Goal: Information Seeking & Learning: Learn about a topic

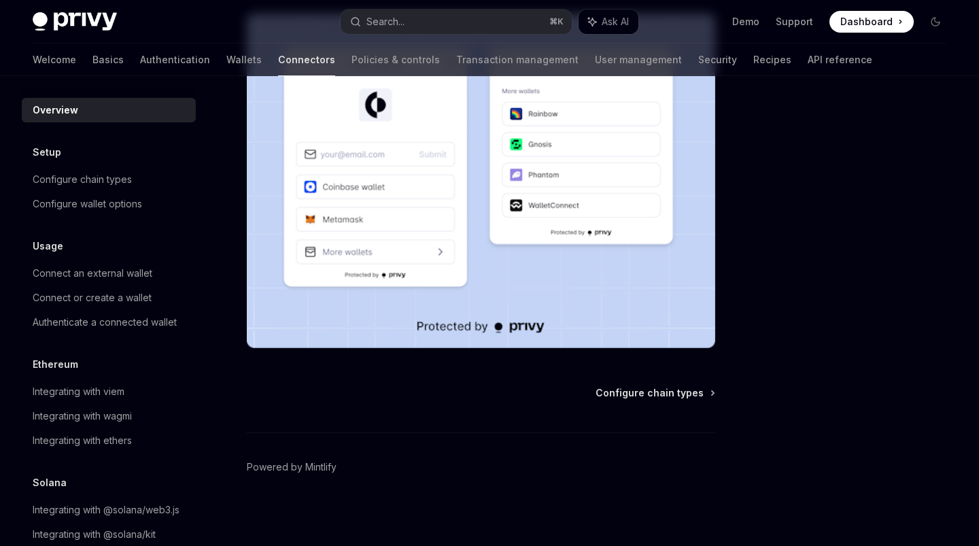
scroll to position [310, 0]
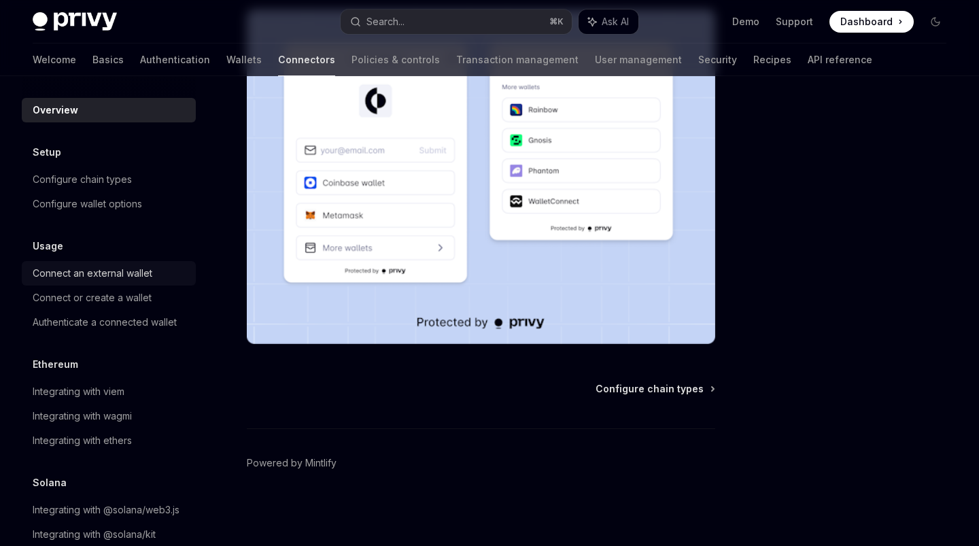
click at [150, 275] on div "Connect an external wallet" at bounding box center [93, 273] width 120 height 16
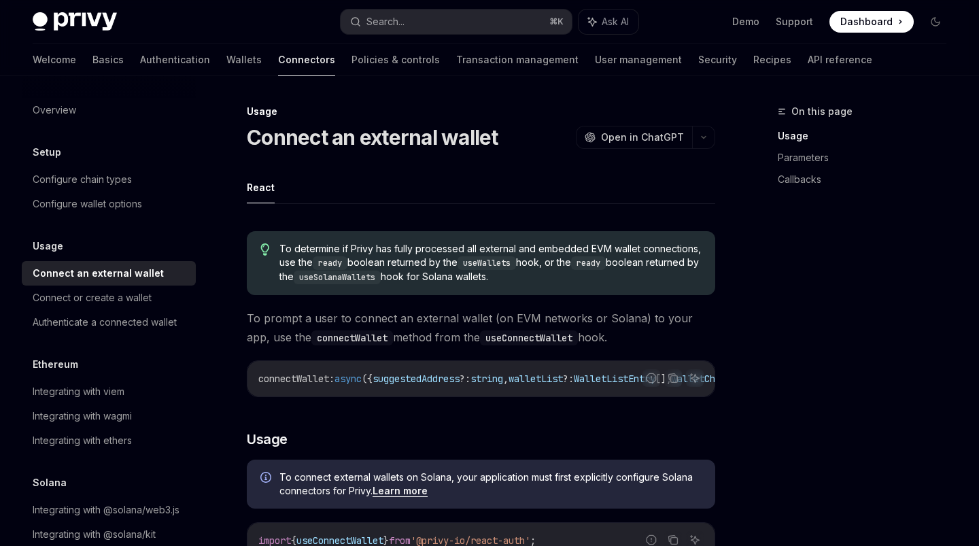
click at [547, 270] on span "To determine if Privy has fully processed all external and embedded EVM wallet …" at bounding box center [490, 263] width 422 height 42
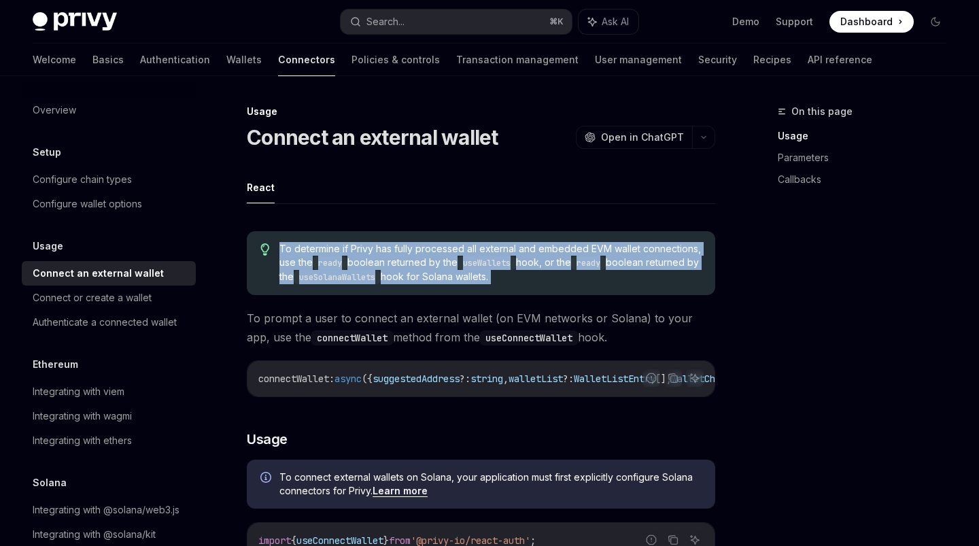
click at [547, 270] on span "To determine if Privy has fully processed all external and embedded EVM wallet …" at bounding box center [490, 263] width 422 height 42
click at [585, 275] on span "To determine if Privy has fully processed all external and embedded EVM wallet …" at bounding box center [490, 263] width 422 height 42
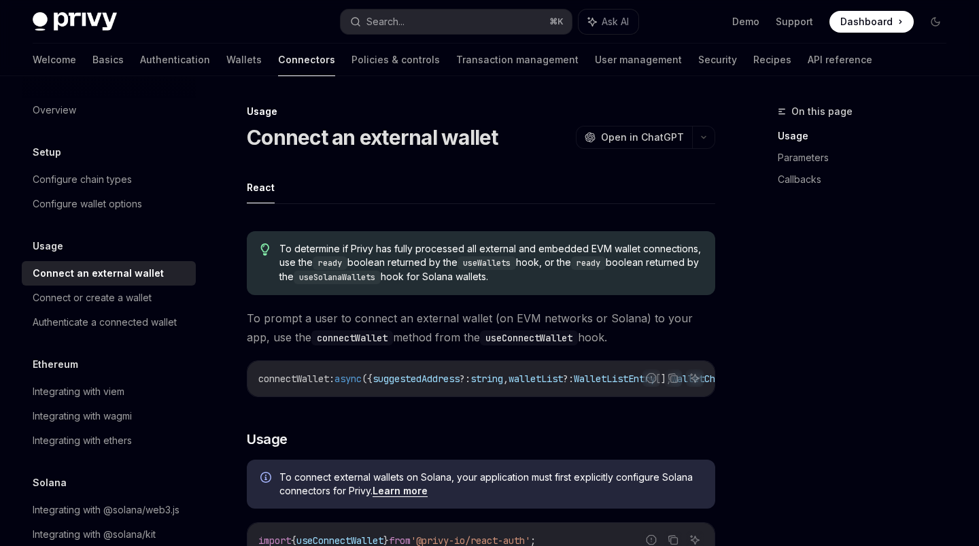
click at [416, 392] on div "connectWallet : async ({ suggestedAddress ?: string , walletList ?: WalletListE…" at bounding box center [480, 378] width 467 height 35
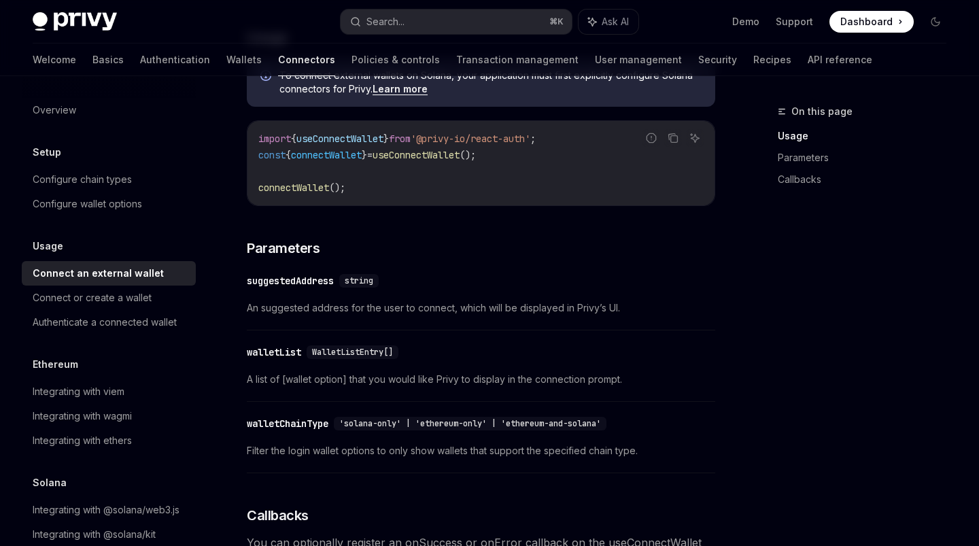
scroll to position [423, 0]
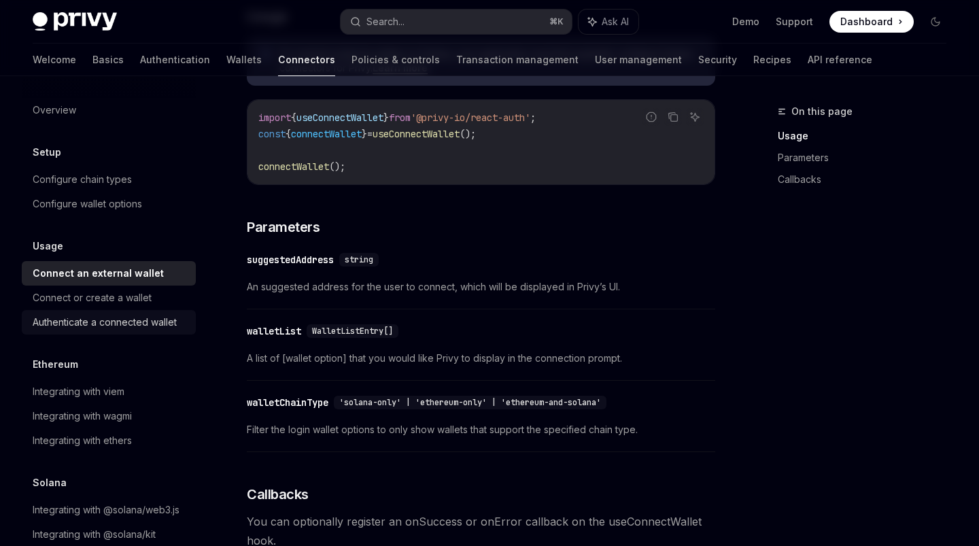
click at [174, 324] on div "Authenticate a connected wallet" at bounding box center [105, 322] width 144 height 16
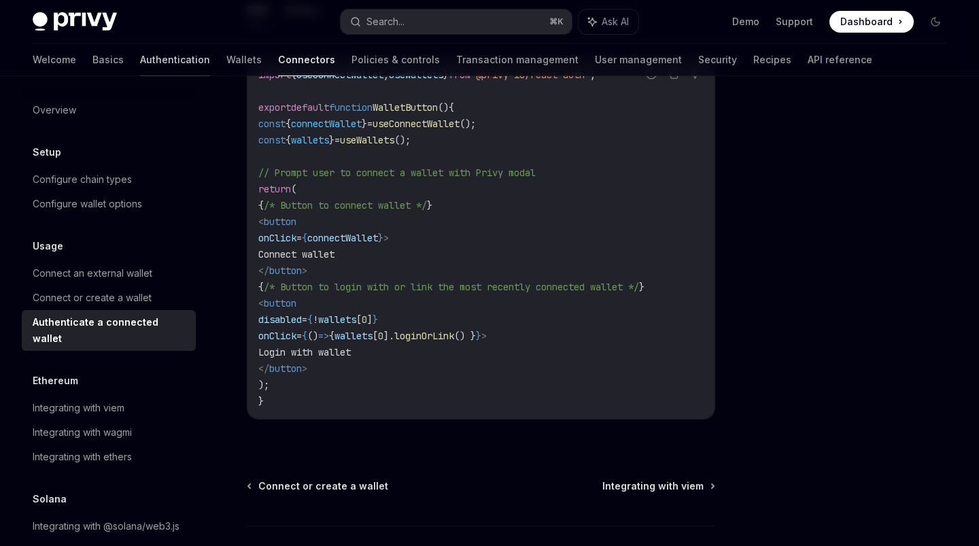
click at [140, 56] on link "Authentication" at bounding box center [175, 59] width 70 height 33
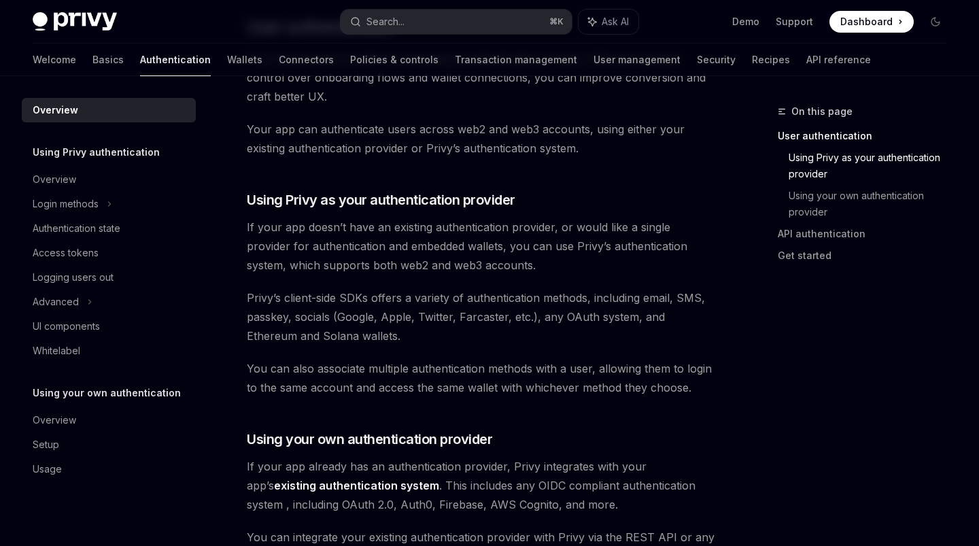
scroll to position [219, 0]
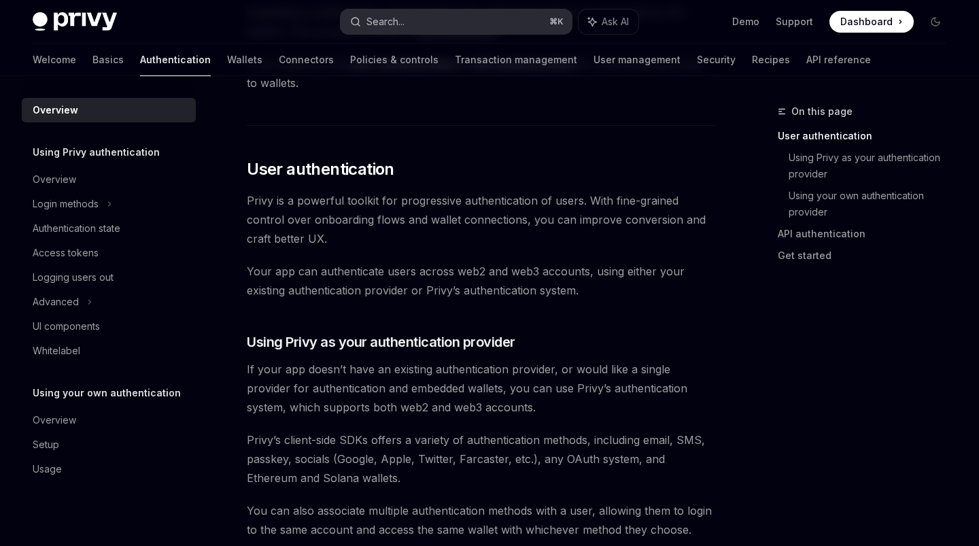
click at [448, 22] on button "Search... ⌘ K" at bounding box center [455, 22] width 230 height 24
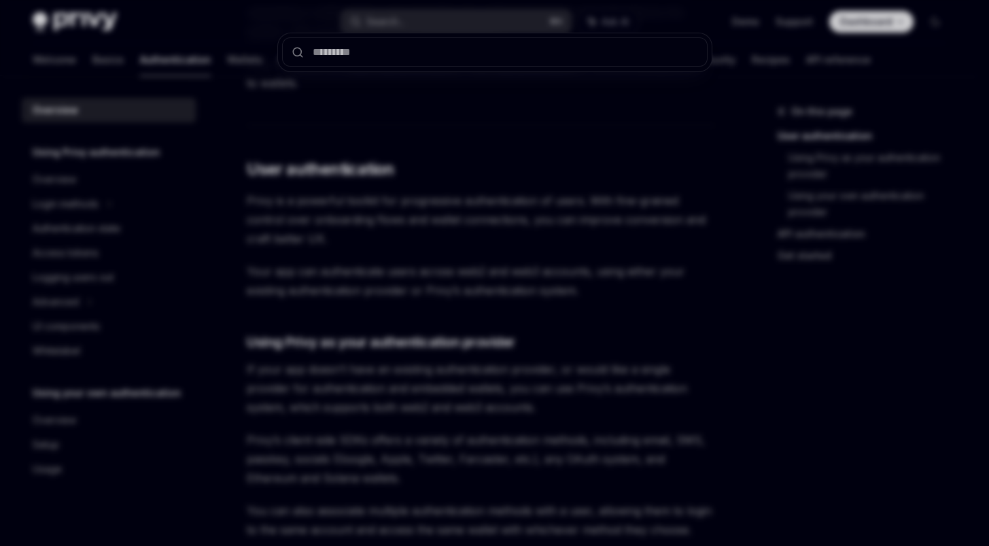
click at [438, 39] on input "text" at bounding box center [494, 51] width 425 height 29
click at [421, 244] on div at bounding box center [494, 273] width 989 height 546
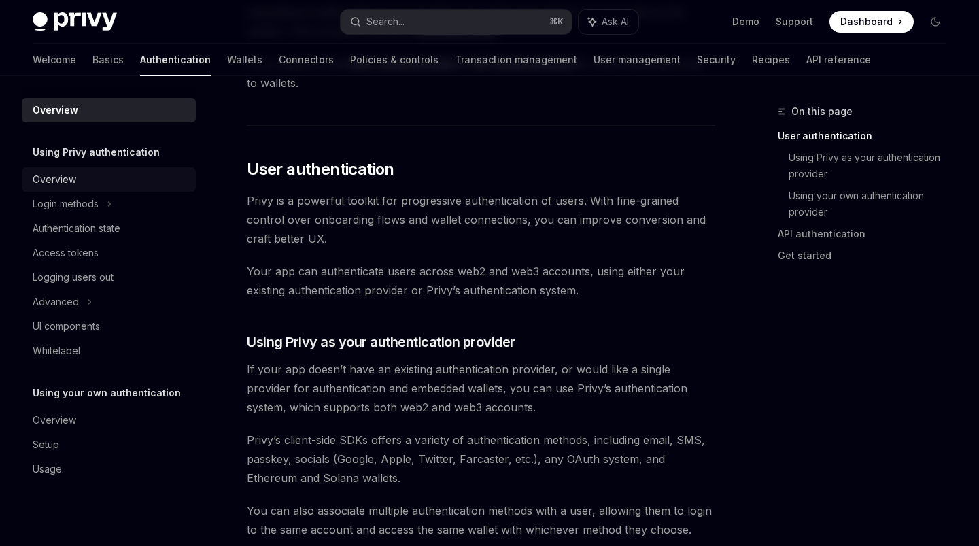
click at [105, 172] on div "Overview" at bounding box center [110, 179] width 155 height 16
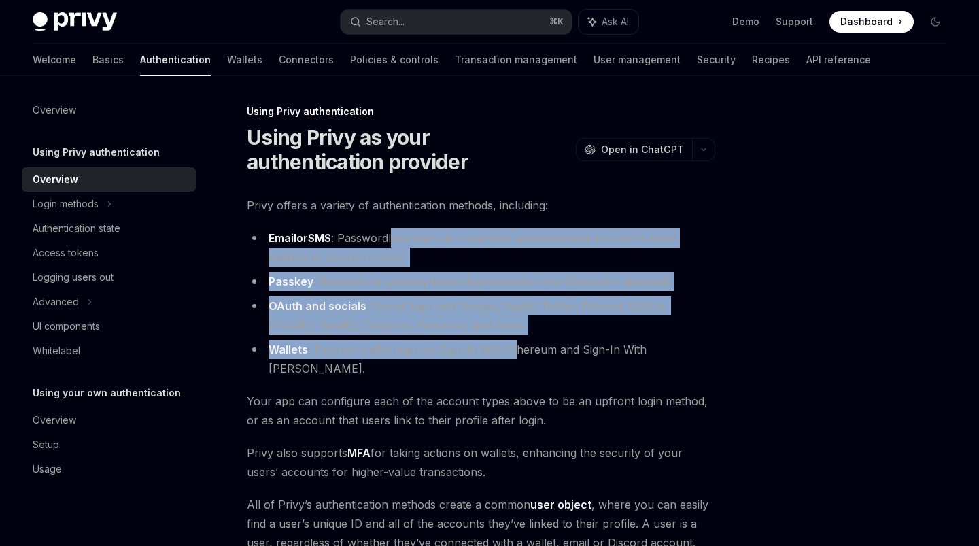
drag, startPoint x: 512, startPoint y: 354, endPoint x: 481, endPoint y: 318, distance: 47.7
click at [391, 234] on ul "Email or SMS : Passwordless login via a one-time passcode sent to a user’s emai…" at bounding box center [481, 303] width 468 height 150
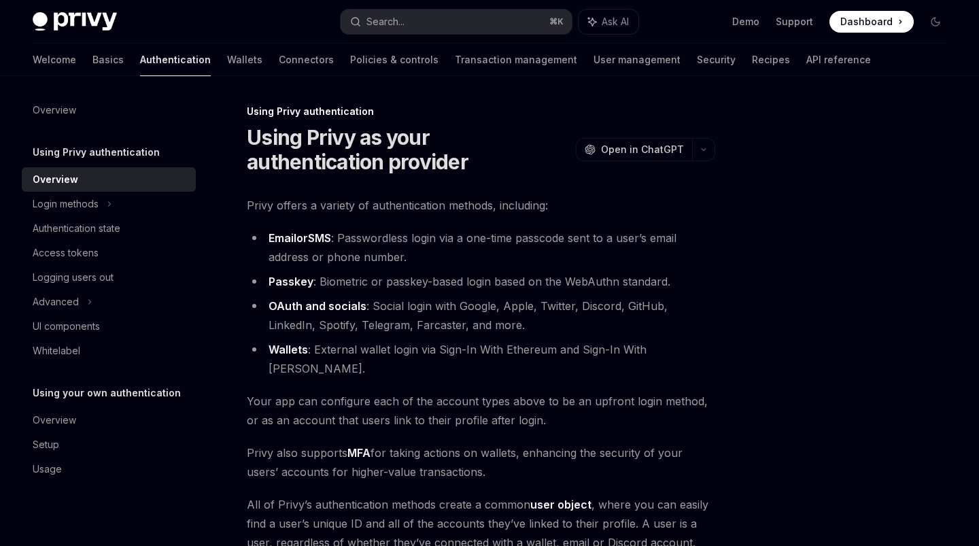
click at [553, 340] on li "Wallets : External wallet login via Sign-In With Ethereum and Sign-In With [PER…" at bounding box center [481, 359] width 468 height 38
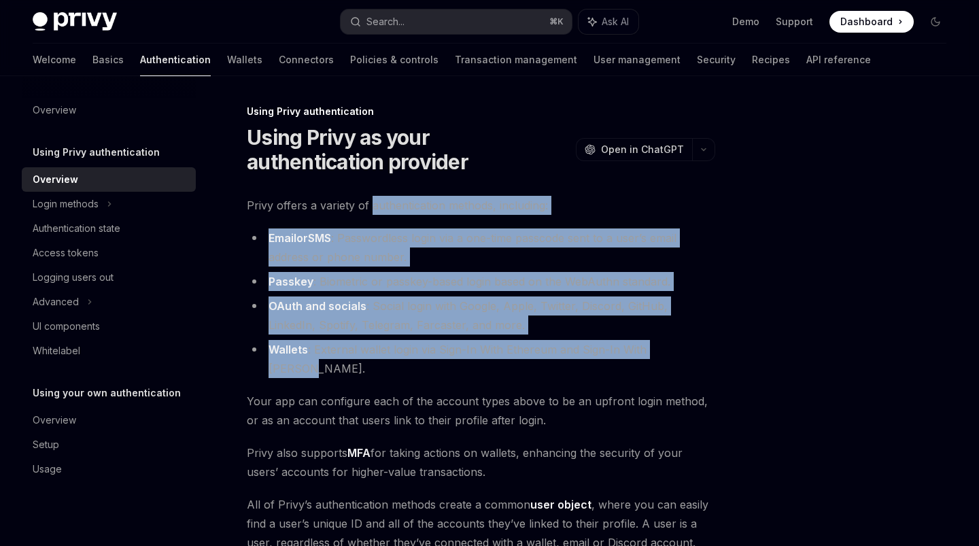
drag, startPoint x: 724, startPoint y: 346, endPoint x: 371, endPoint y: 206, distance: 379.5
click at [370, 206] on div "Using Privy authentication Using Privy as your authentication provider OpenAI O…" at bounding box center [489, 450] width 935 height 748
click at [681, 347] on li "Wallets : External wallet login via Sign-In With Ethereum and Sign-In With [PER…" at bounding box center [481, 359] width 468 height 38
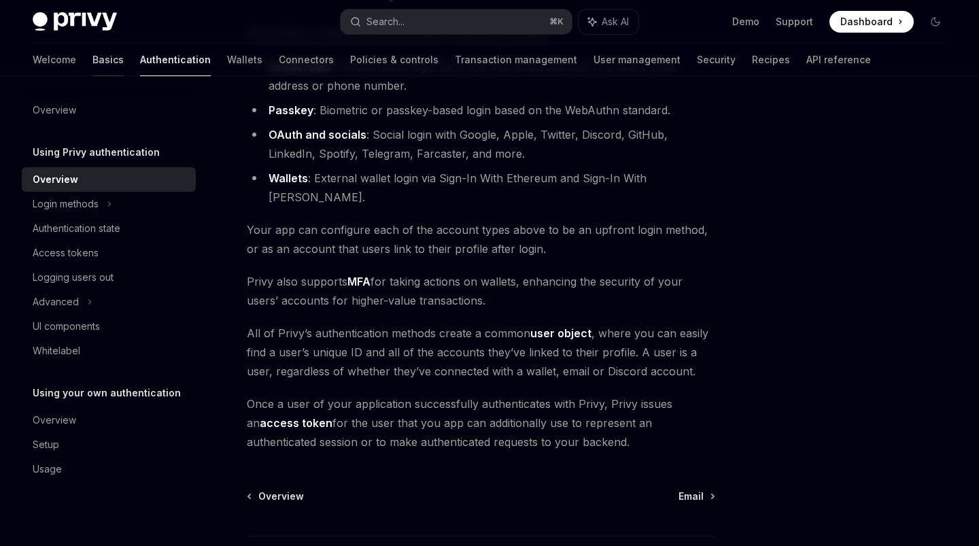
scroll to position [162, 0]
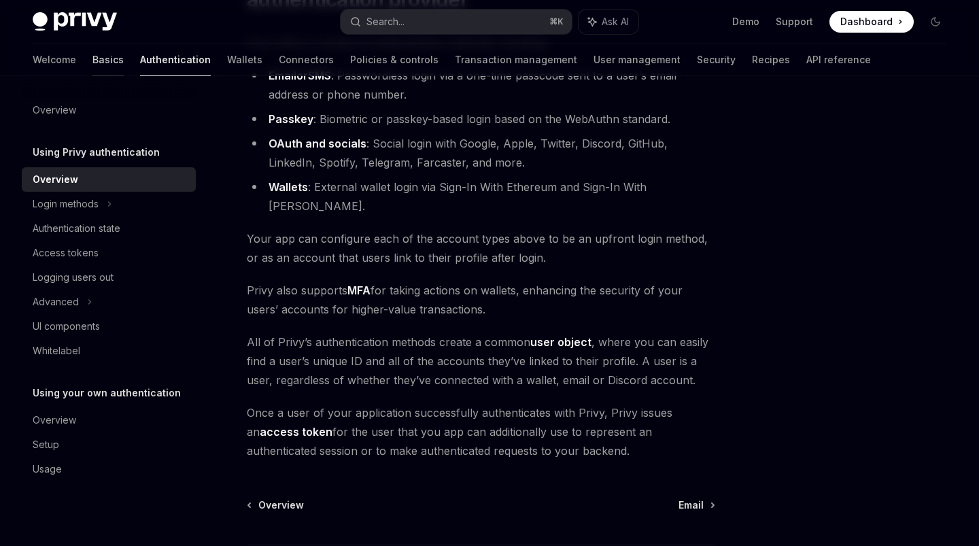
click at [92, 51] on link "Basics" at bounding box center [107, 59] width 31 height 33
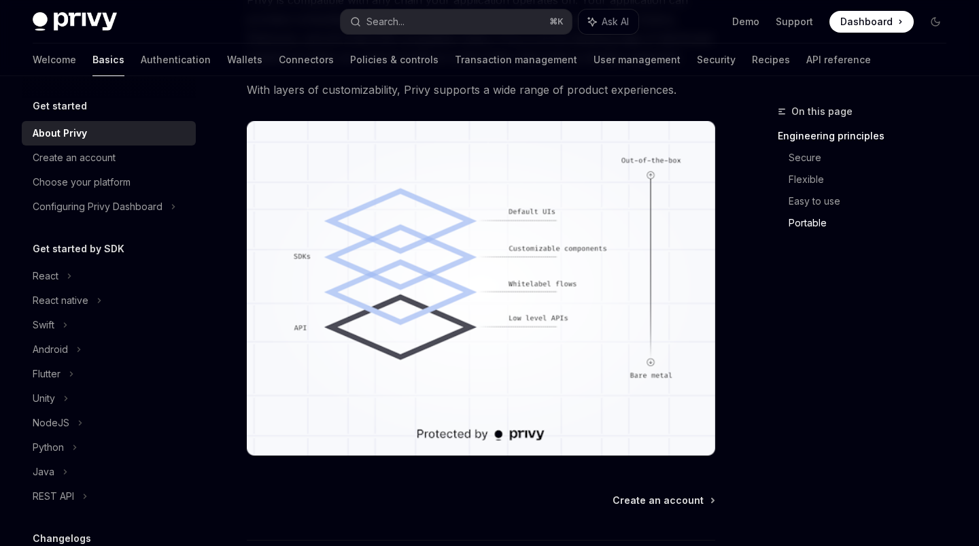
scroll to position [1123, 0]
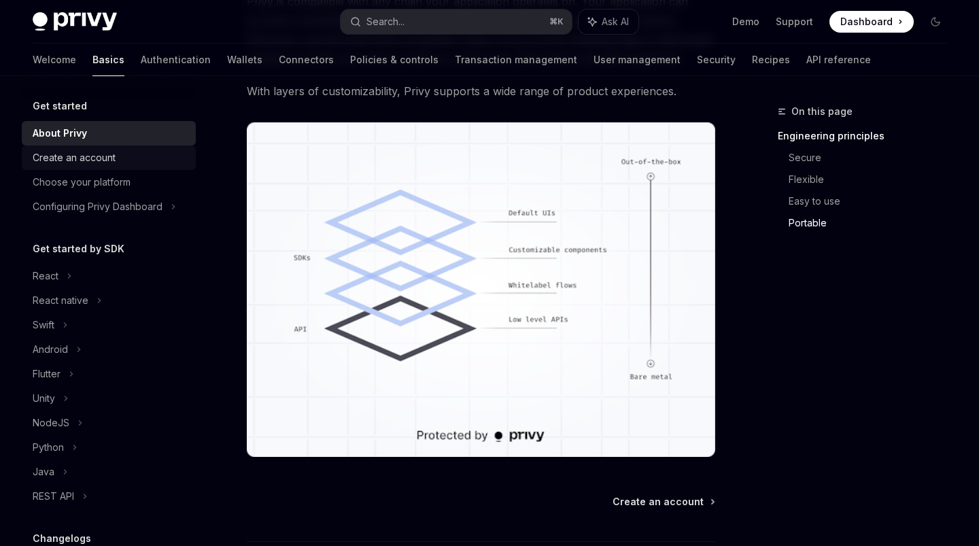
click at [107, 159] on div "Create an account" at bounding box center [74, 158] width 83 height 16
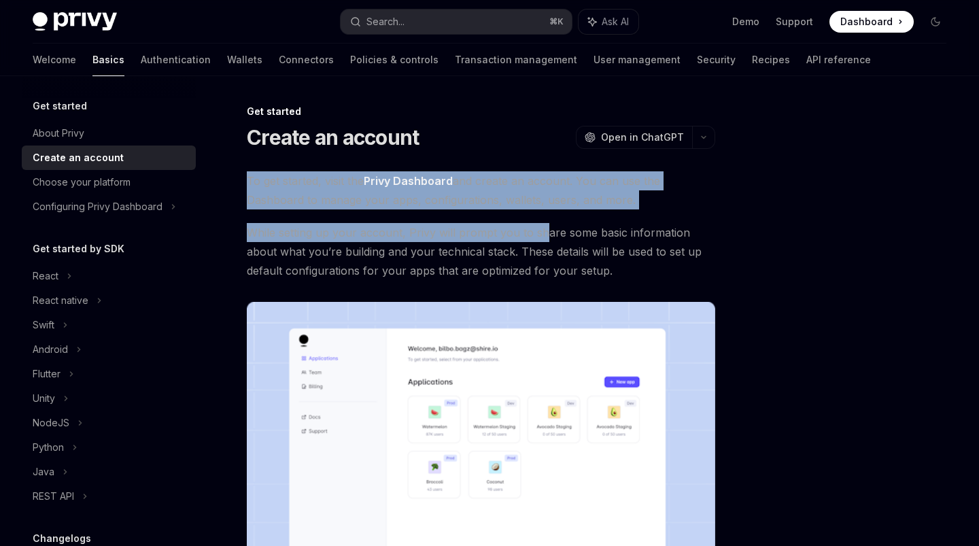
drag, startPoint x: 245, startPoint y: 180, endPoint x: 555, endPoint y: 230, distance: 314.5
click at [555, 230] on div "Get started Create an account OpenAI Open in ChatGPT OpenAI Open in ChatGPT To …" at bounding box center [353, 470] width 729 height 735
click at [611, 259] on span "While setting up your account, Privy will prompt you to share some basic inform…" at bounding box center [481, 251] width 468 height 57
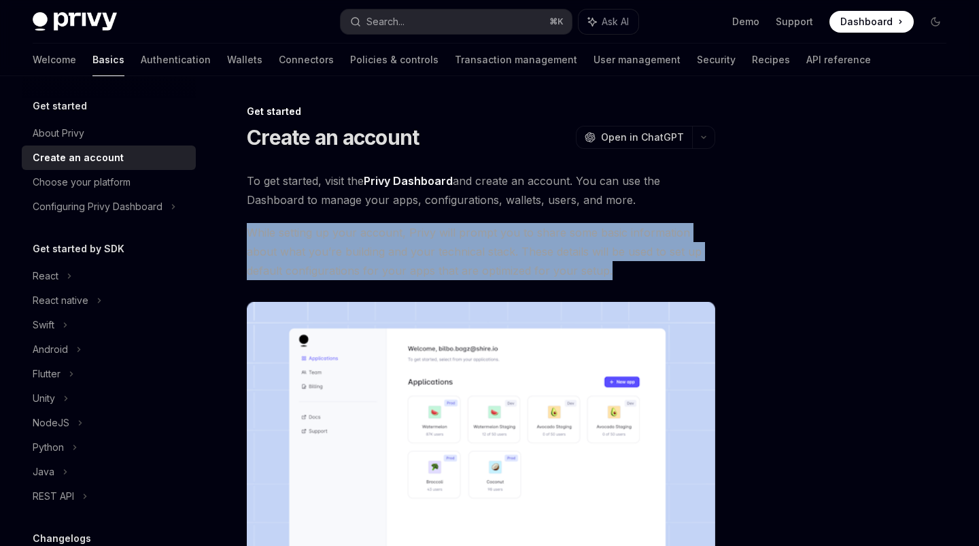
drag, startPoint x: 594, startPoint y: 269, endPoint x: 398, endPoint y: 232, distance: 199.8
click at [384, 216] on div "To get started, visit the Privy Dashboard and create an account. You can use th…" at bounding box center [481, 403] width 468 height 465
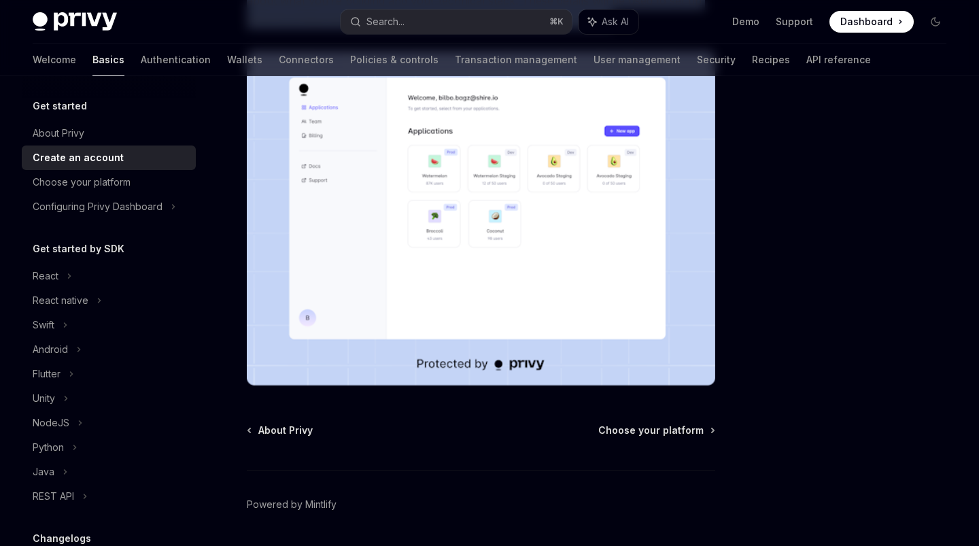
scroll to position [292, 0]
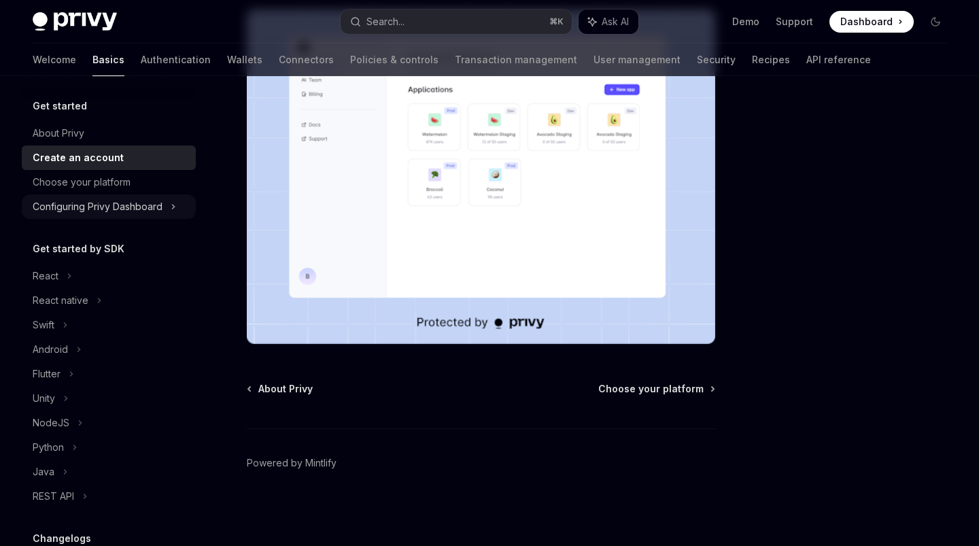
click at [134, 194] on div "Configuring Privy Dashboard" at bounding box center [109, 206] width 174 height 24
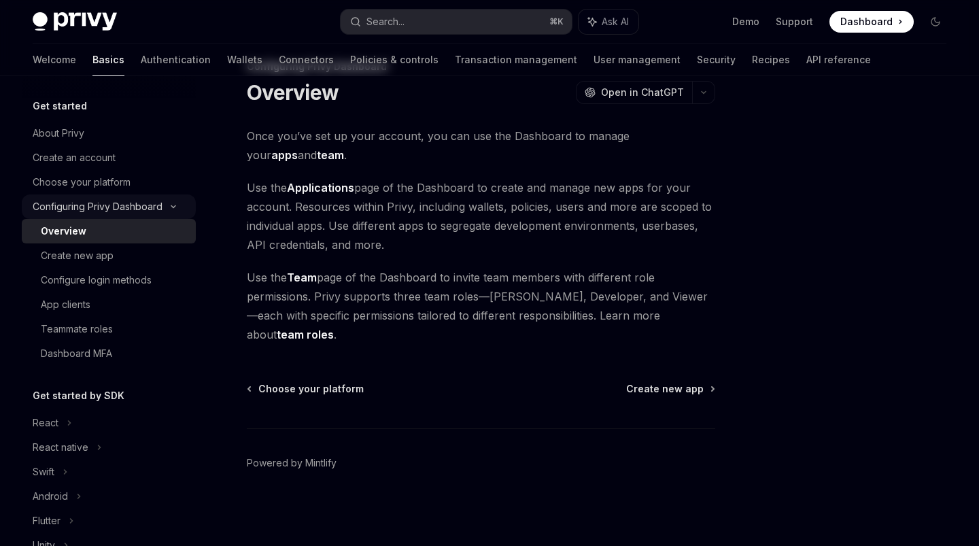
scroll to position [26, 0]
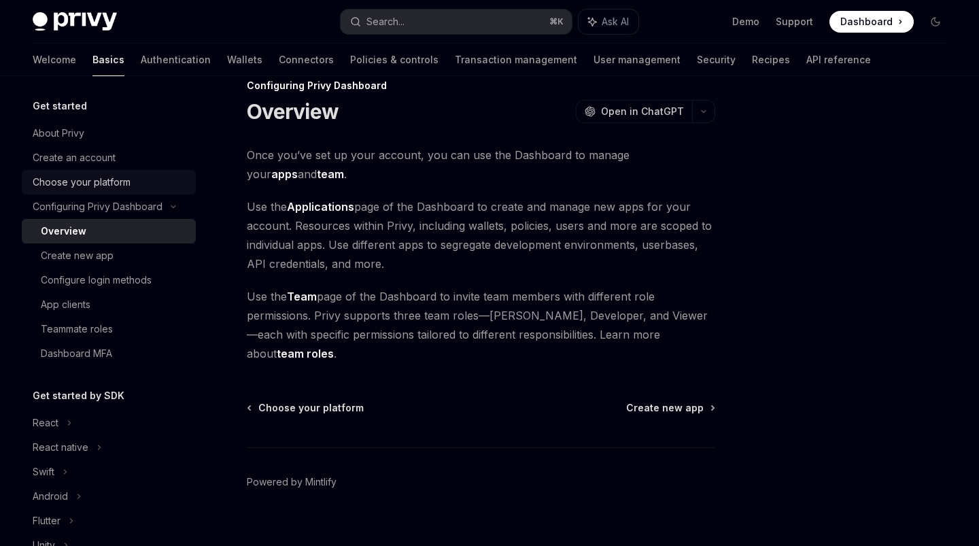
click at [137, 188] on div "Choose your platform" at bounding box center [110, 182] width 155 height 16
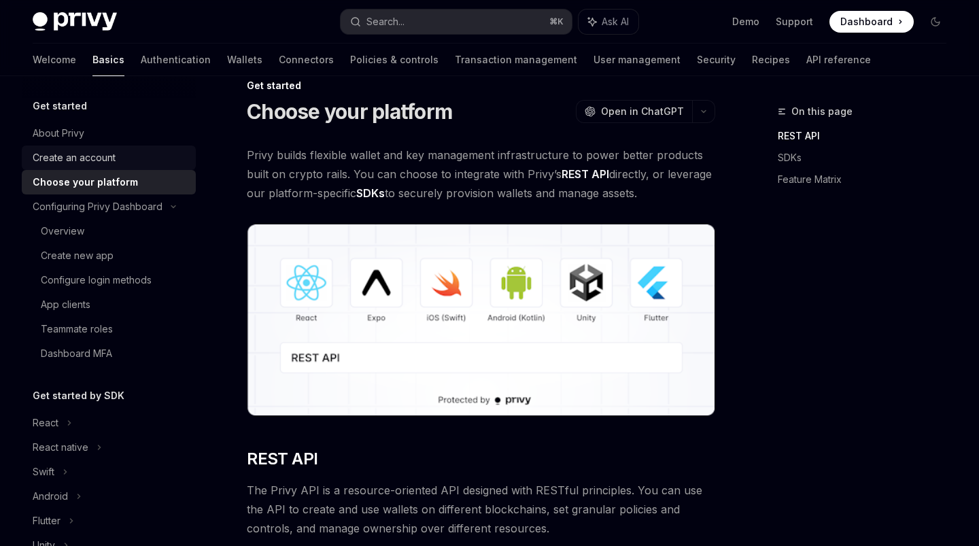
click at [124, 166] on link "Create an account" at bounding box center [109, 157] width 174 height 24
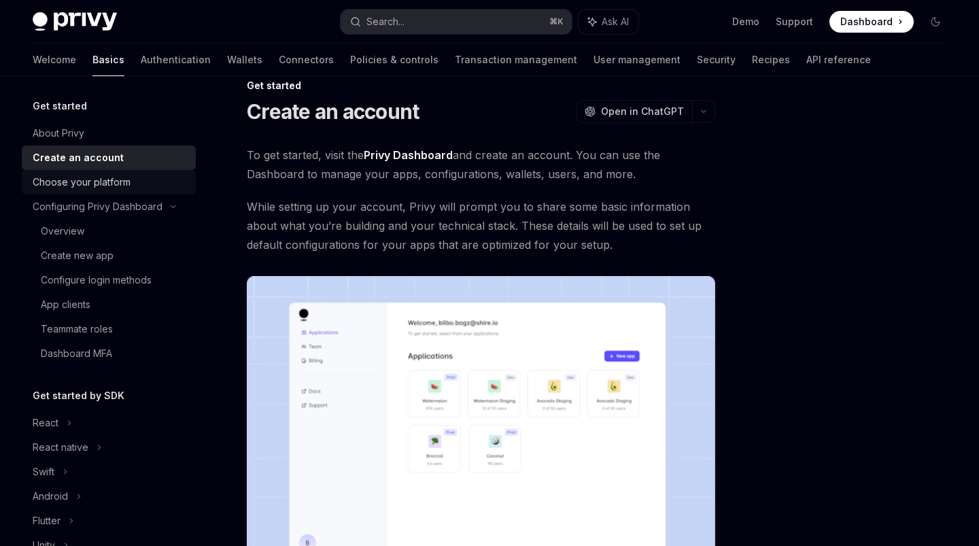
click at [128, 180] on div "Choose your platform" at bounding box center [82, 182] width 98 height 16
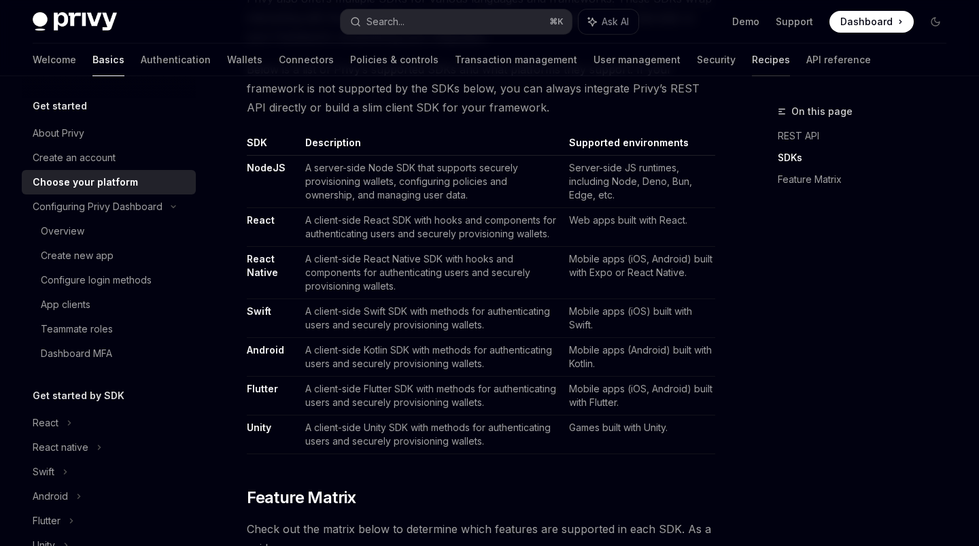
click at [752, 67] on link "Recipes" at bounding box center [771, 59] width 38 height 33
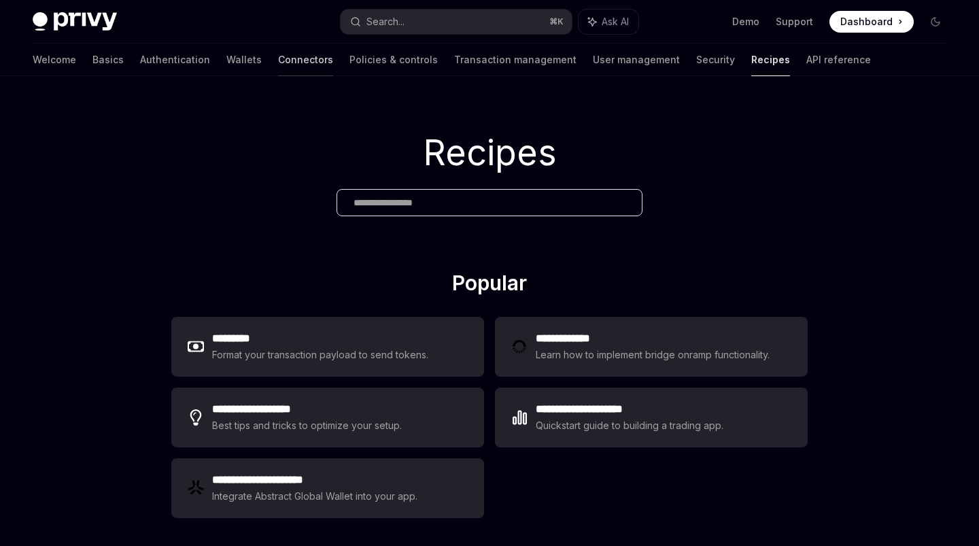
click at [278, 68] on link "Connectors" at bounding box center [305, 59] width 55 height 33
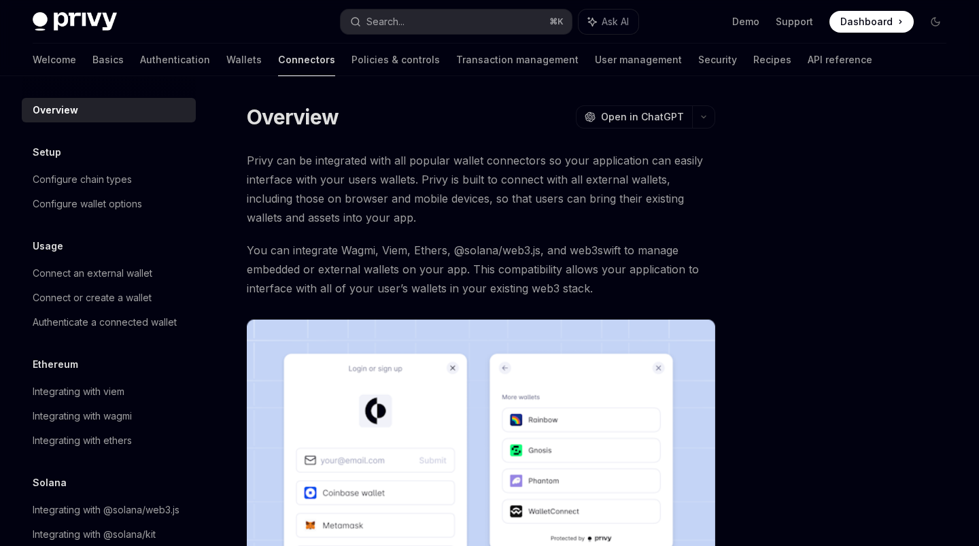
click at [278, 65] on link "Connectors" at bounding box center [306, 59] width 57 height 33
type textarea "*"
click at [646, 107] on button "OpenAI Open in ChatGPT" at bounding box center [634, 116] width 116 height 23
